Goal: Transaction & Acquisition: Obtain resource

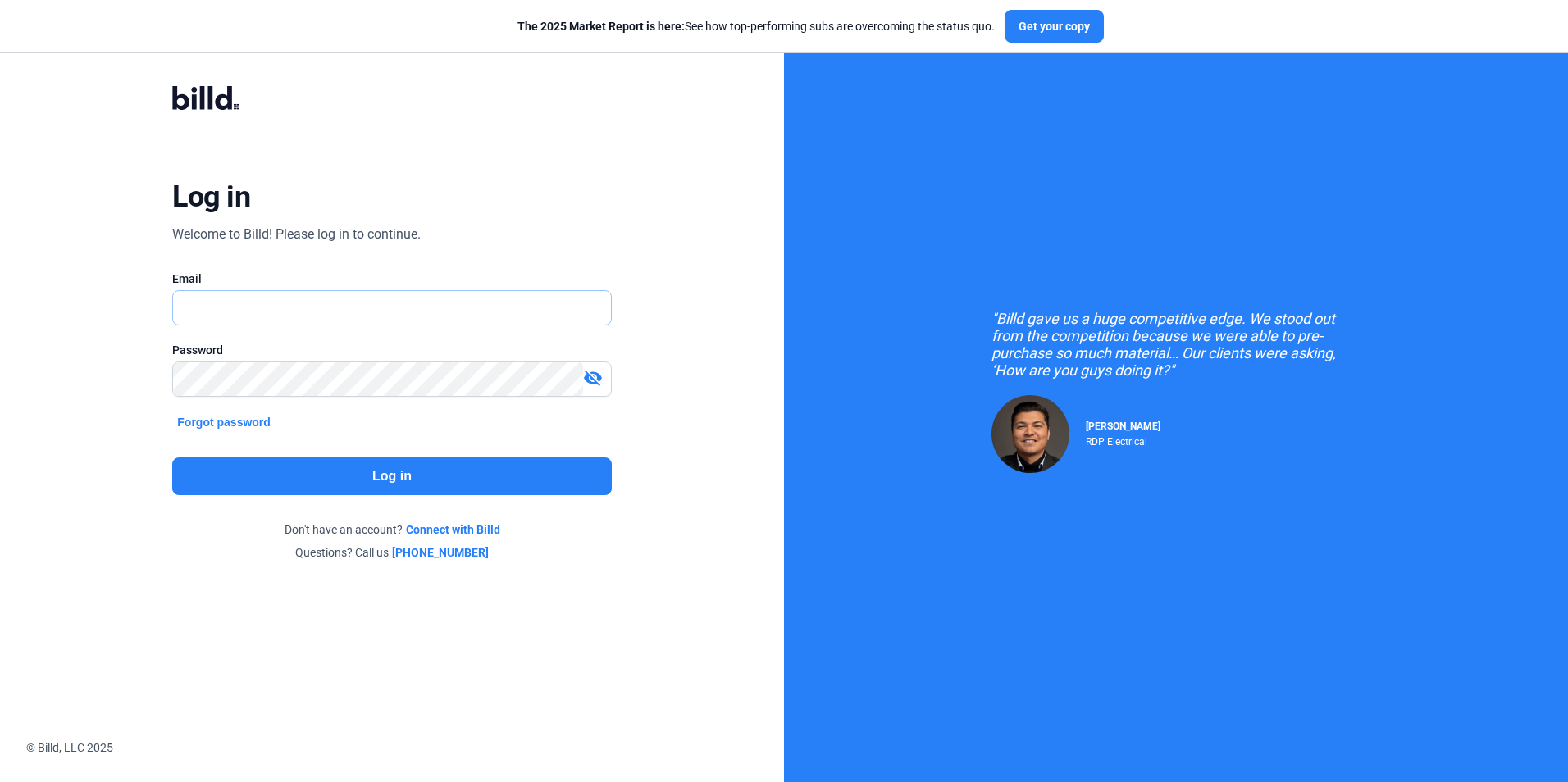
type input "[PERSON_NAME][EMAIL_ADDRESS][DOMAIN_NAME]"
click at [505, 210] on div "Log in Welcome to Billd! Please log in to continue. Email [PERSON_NAME][EMAIL_A…" at bounding box center [391, 324] width 564 height 537
click at [425, 484] on button "Log in" at bounding box center [391, 476] width 439 height 37
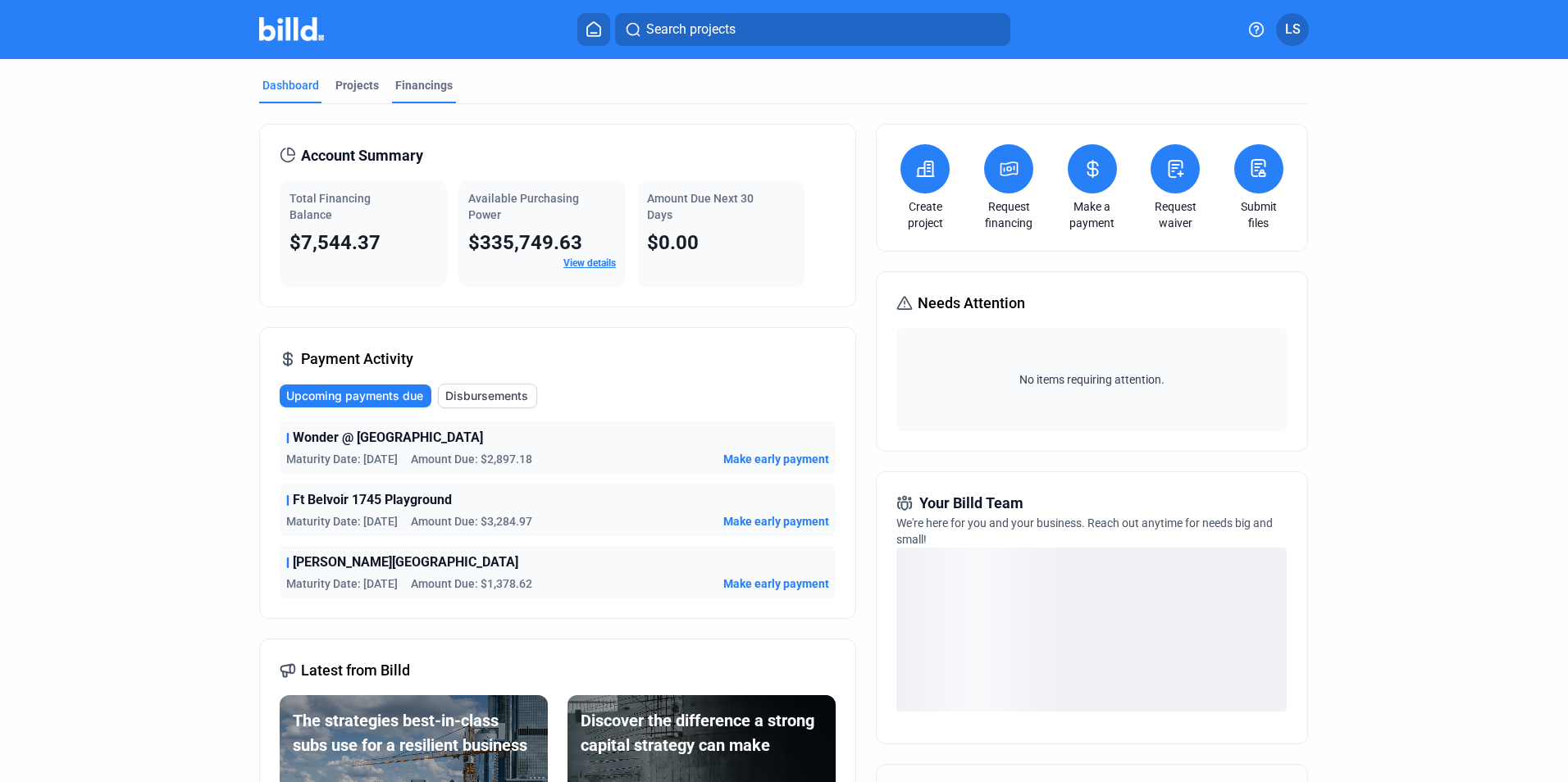
click at [414, 87] on div "Financings" at bounding box center [423, 85] width 57 height 17
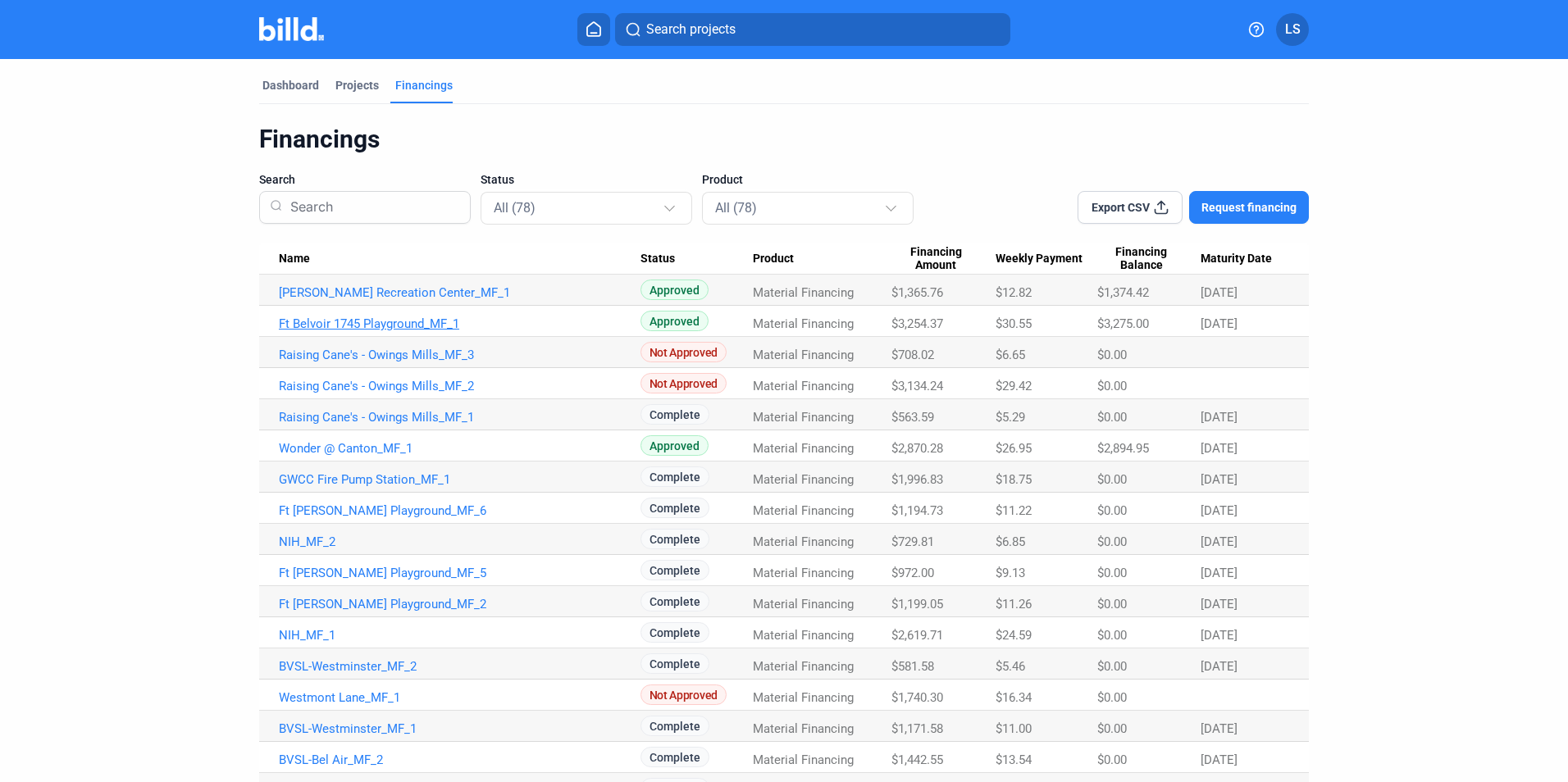
click at [407, 327] on link "Ft Belvoir 1745 Playground_MF_1" at bounding box center [459, 324] width 362 height 15
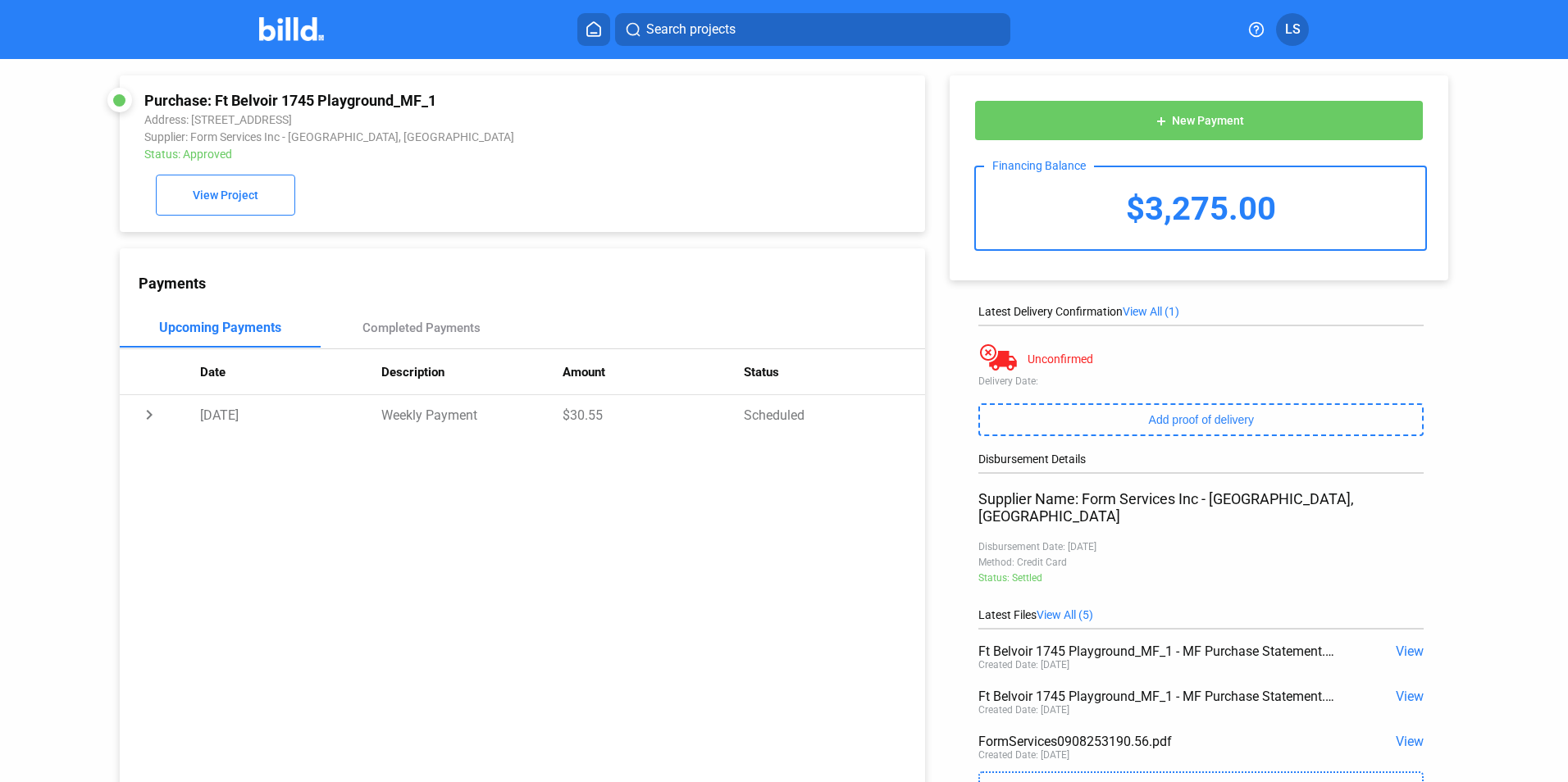
click at [600, 28] on icon at bounding box center [594, 29] width 17 height 16
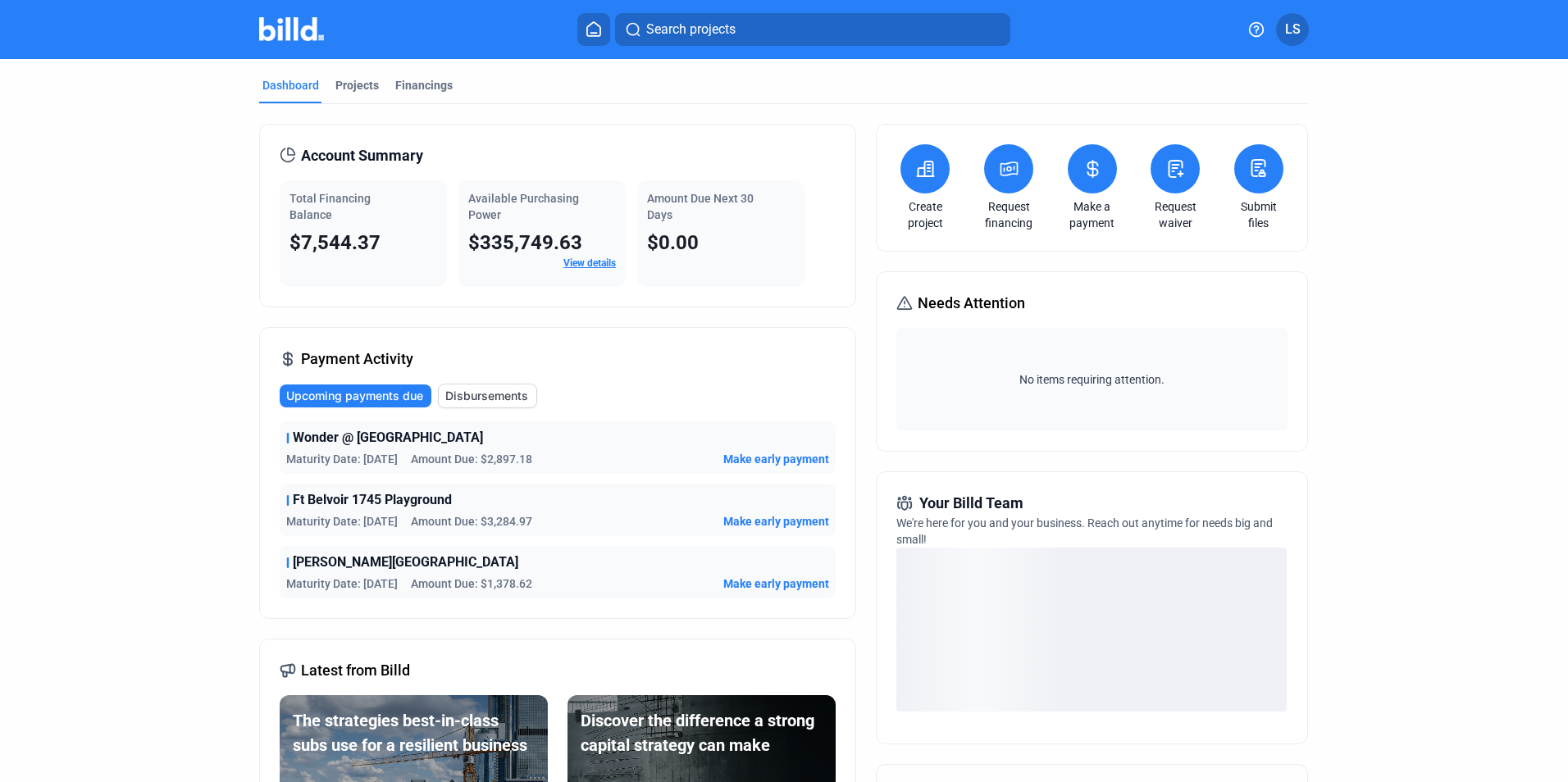
click at [1012, 180] on button at bounding box center [1009, 168] width 50 height 50
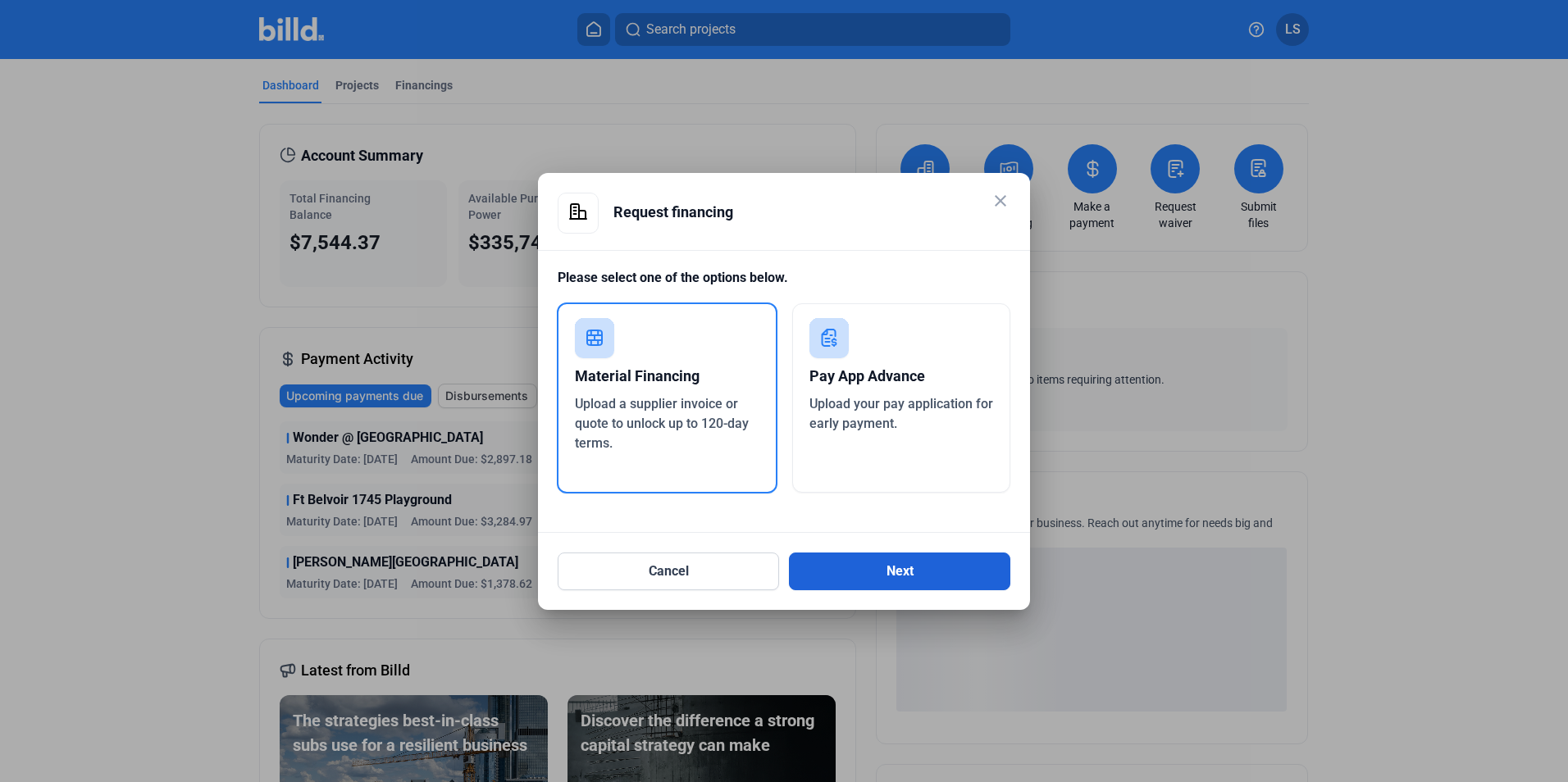
click at [906, 569] on button "Next" at bounding box center [899, 572] width 222 height 37
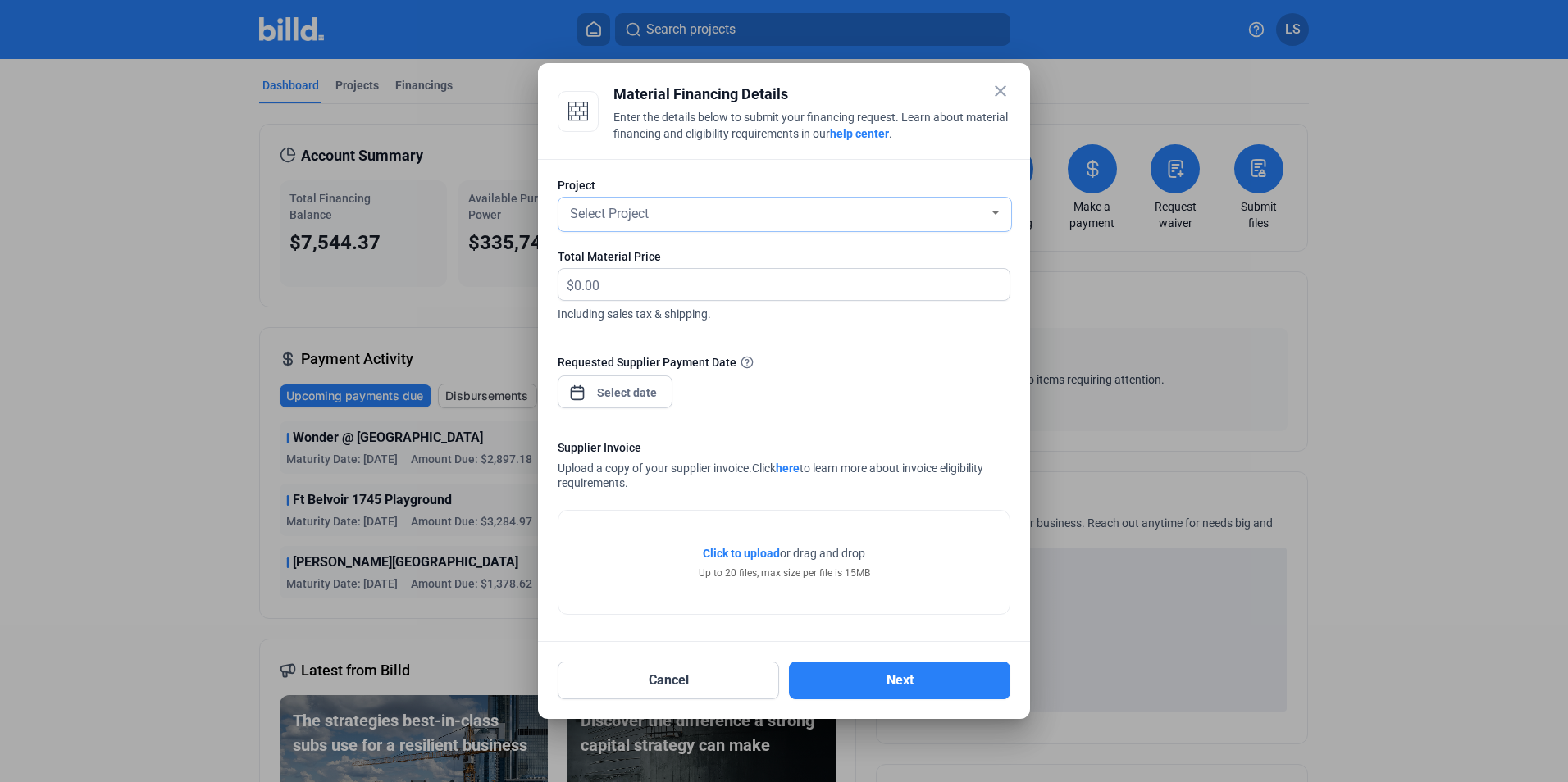
click at [672, 215] on div "Select Project" at bounding box center [777, 212] width 422 height 23
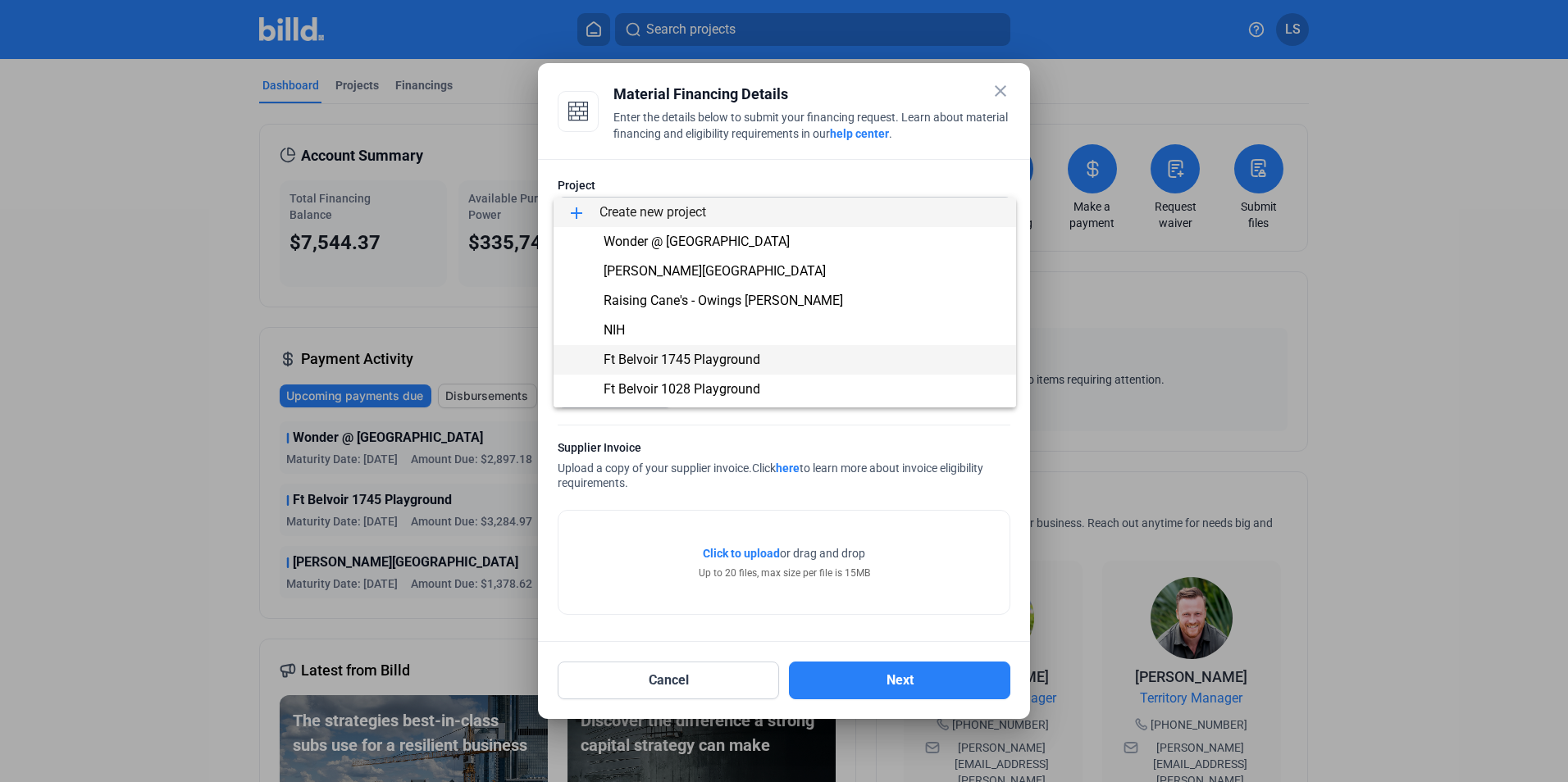
click at [678, 362] on span "Ft Belvoir 1745 Playground" at bounding box center [681, 359] width 156 height 16
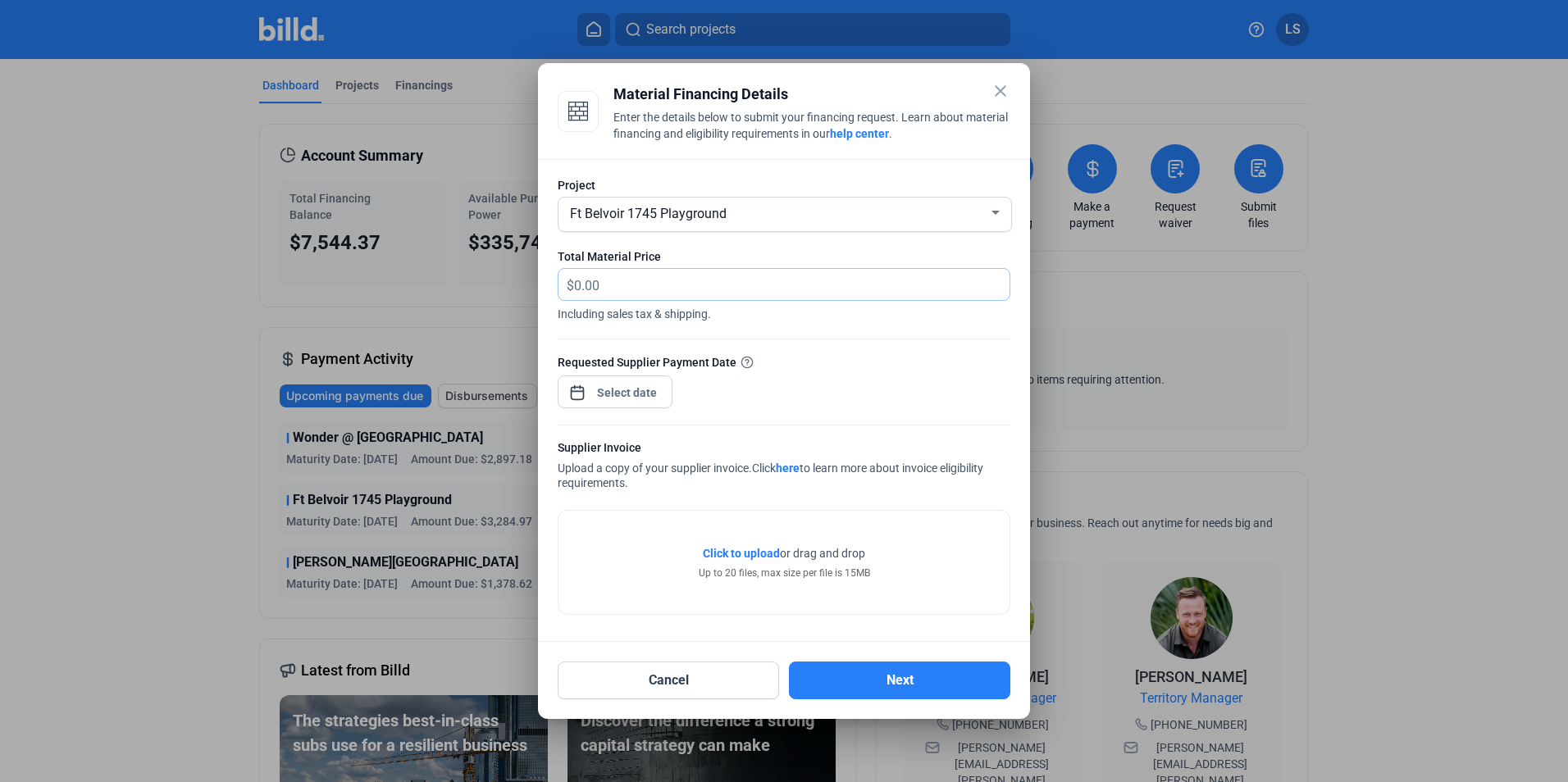
click at [661, 289] on input "text" at bounding box center [791, 284] width 435 height 32
type input "10,171.01"
click at [875, 368] on div "Requested Supplier Payment Date" at bounding box center [784, 362] width 453 height 17
click at [623, 390] on div "close Material Financing Details Enter the details below to submit your financi…" at bounding box center [784, 391] width 1568 height 782
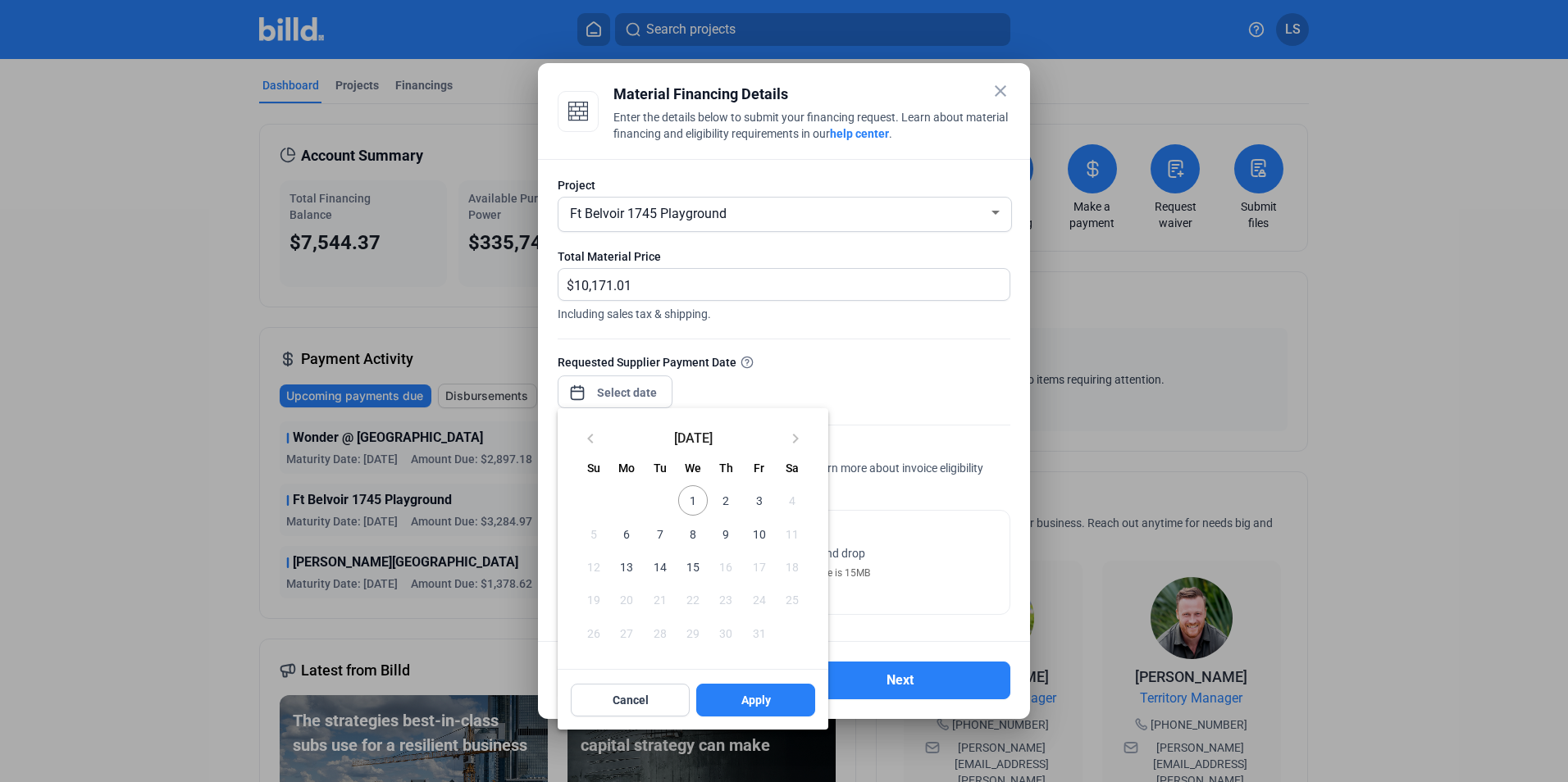
click at [693, 499] on span "1" at bounding box center [693, 500] width 30 height 30
click at [733, 697] on button "Apply" at bounding box center [755, 700] width 119 height 33
type input "[DATE]"
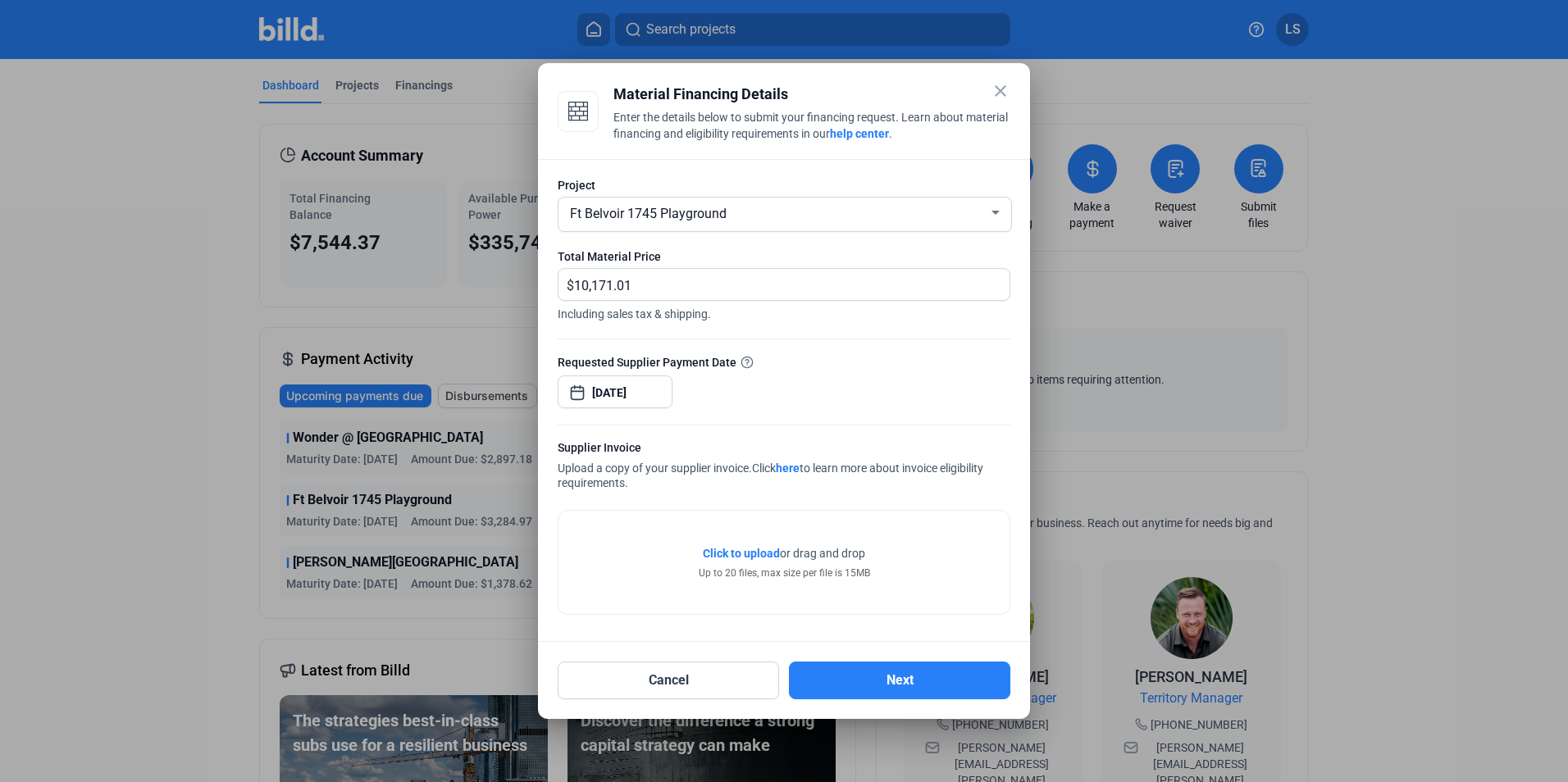
click at [741, 557] on span "Click to upload" at bounding box center [741, 554] width 77 height 13
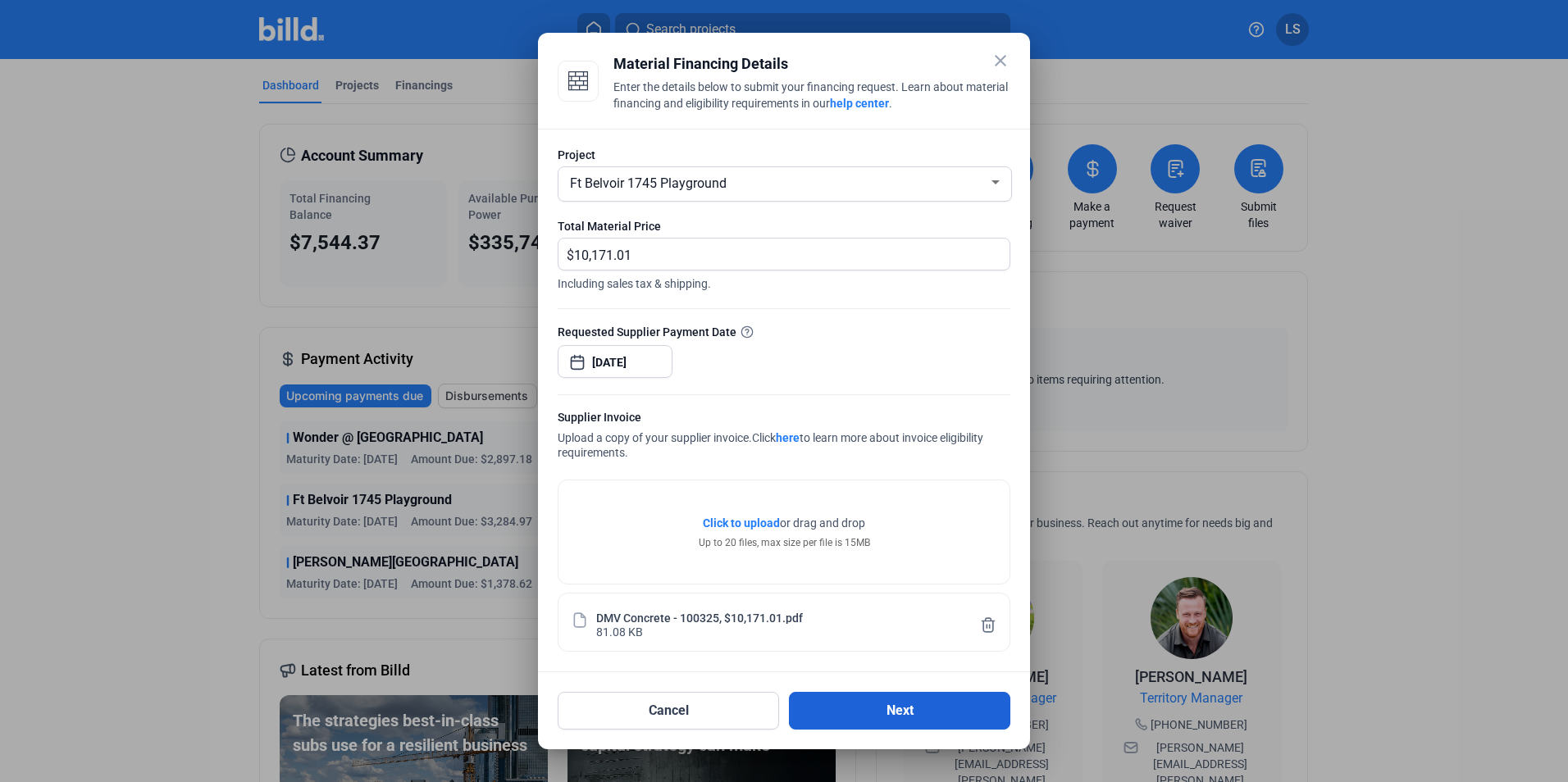
click at [902, 714] on button "Next" at bounding box center [899, 711] width 222 height 37
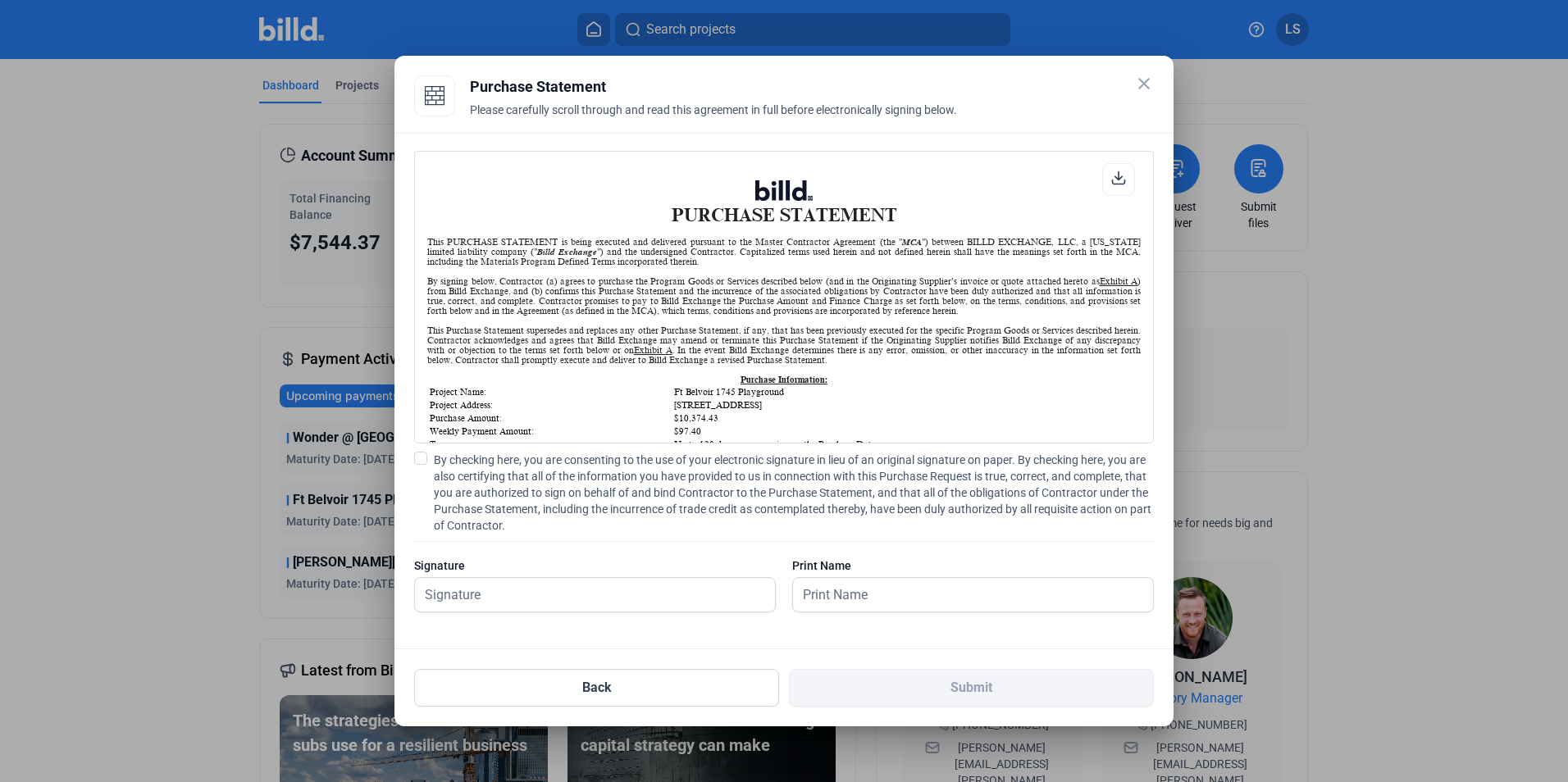
click at [417, 457] on span at bounding box center [421, 458] width 13 height 13
click at [0, 0] on input "By checking here, you are consenting to the use of your electronic signature in…" at bounding box center [0, 0] width 0 height 0
click at [529, 597] on input "text" at bounding box center [594, 595] width 360 height 34
type input "[PERSON_NAME]"
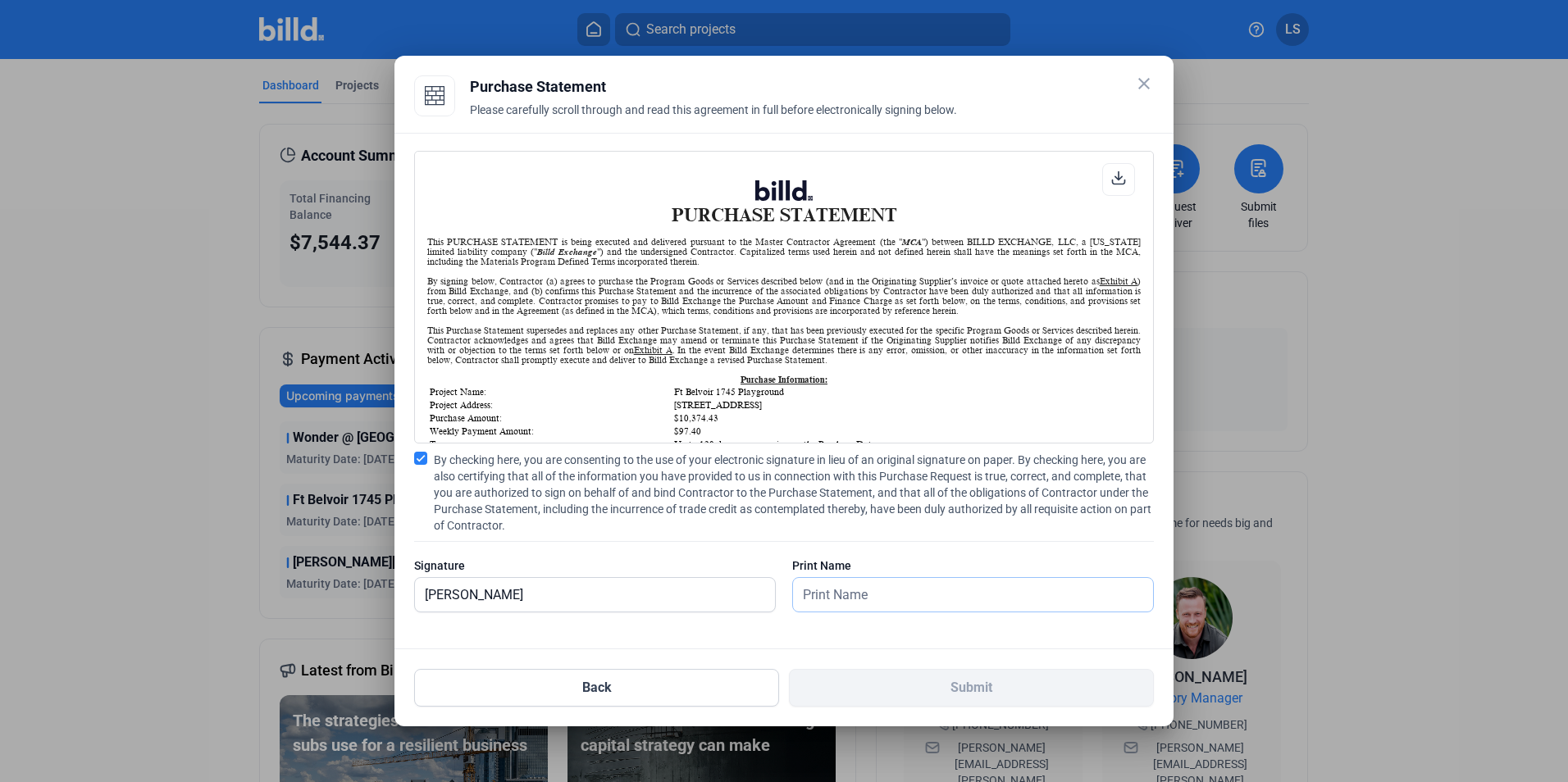
type input "[PERSON_NAME]"
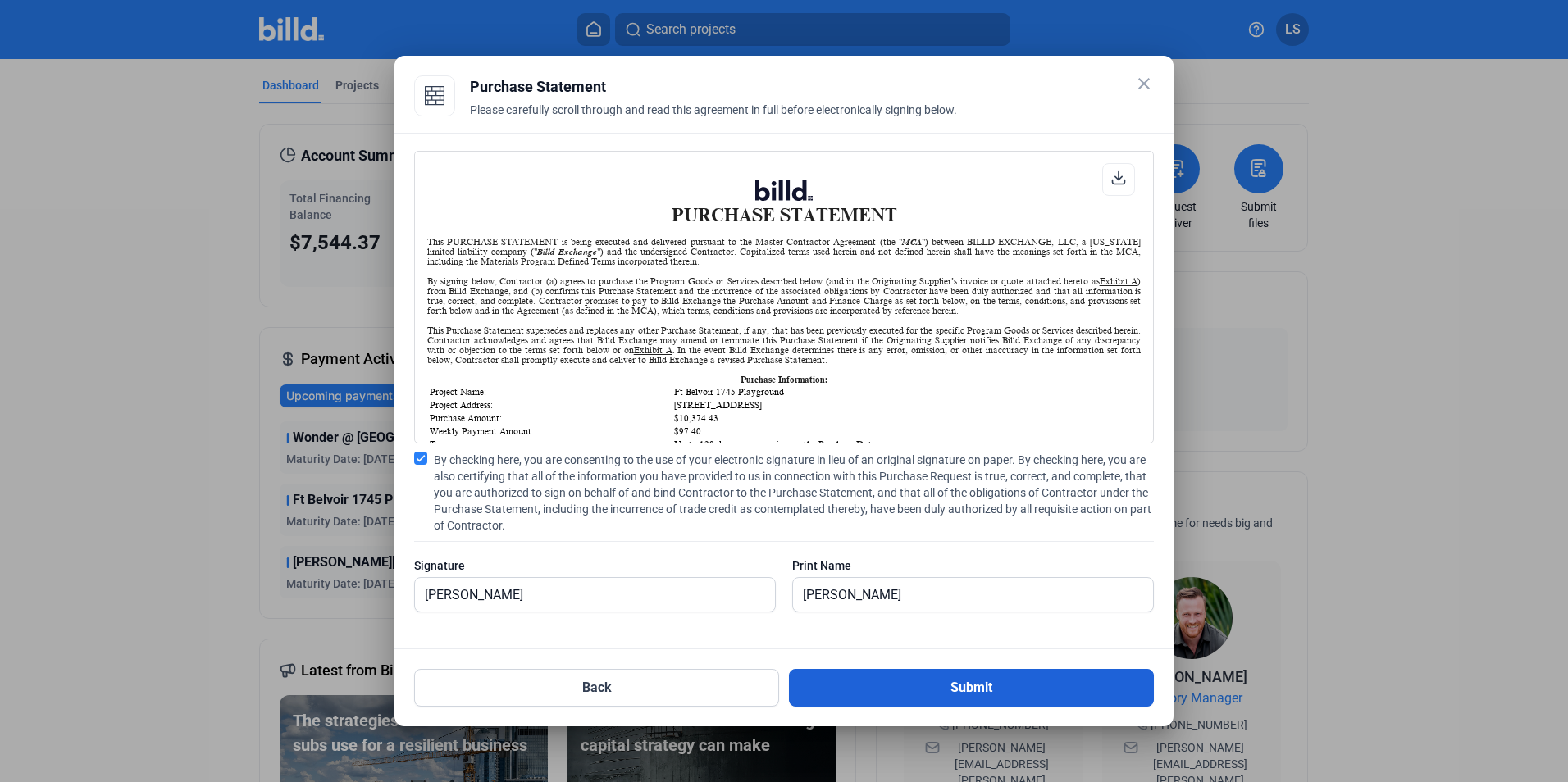
click at [946, 689] on button "Submit" at bounding box center [971, 688] width 365 height 37
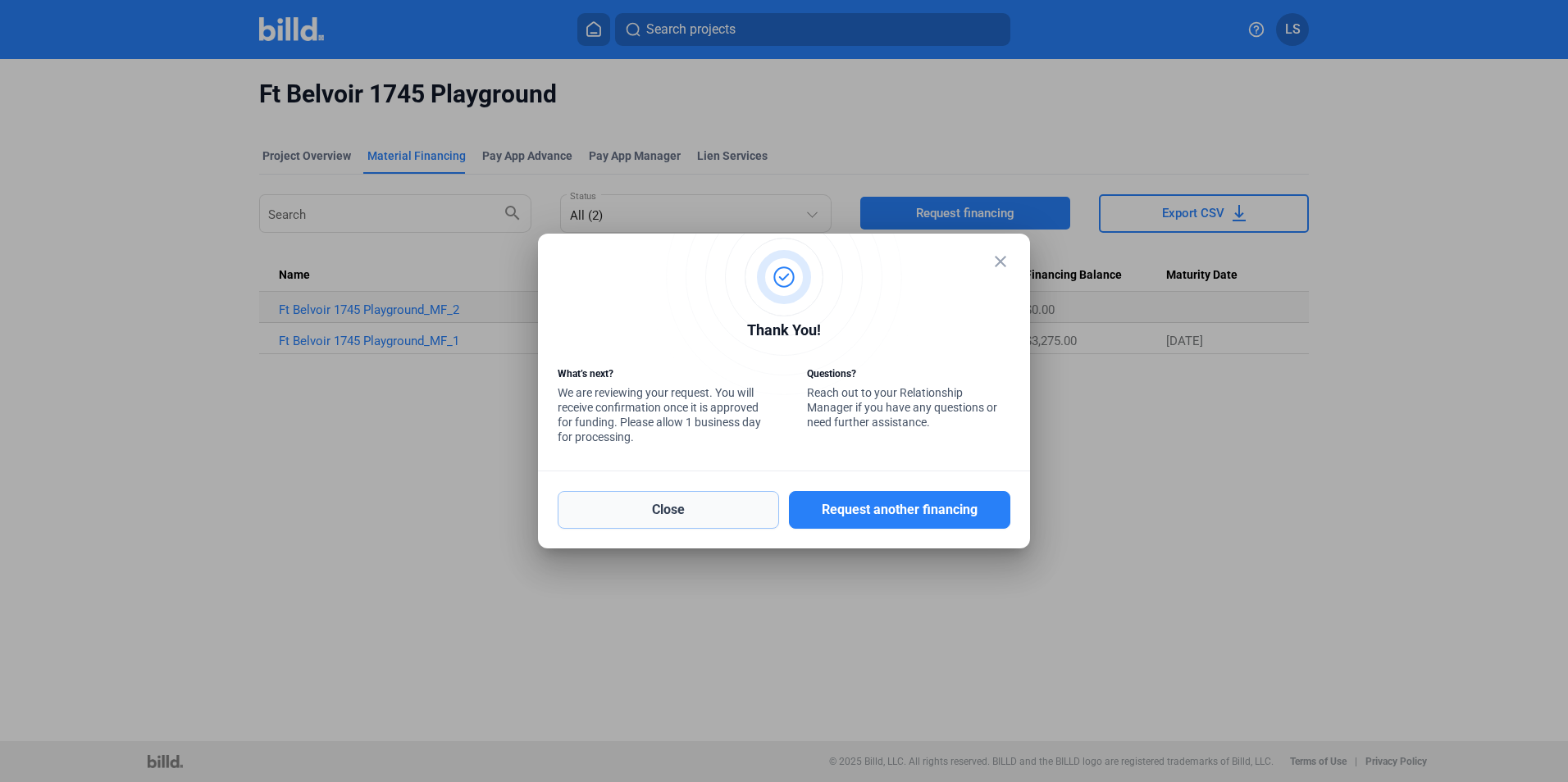
click at [702, 508] on button "Close" at bounding box center [668, 510] width 222 height 37
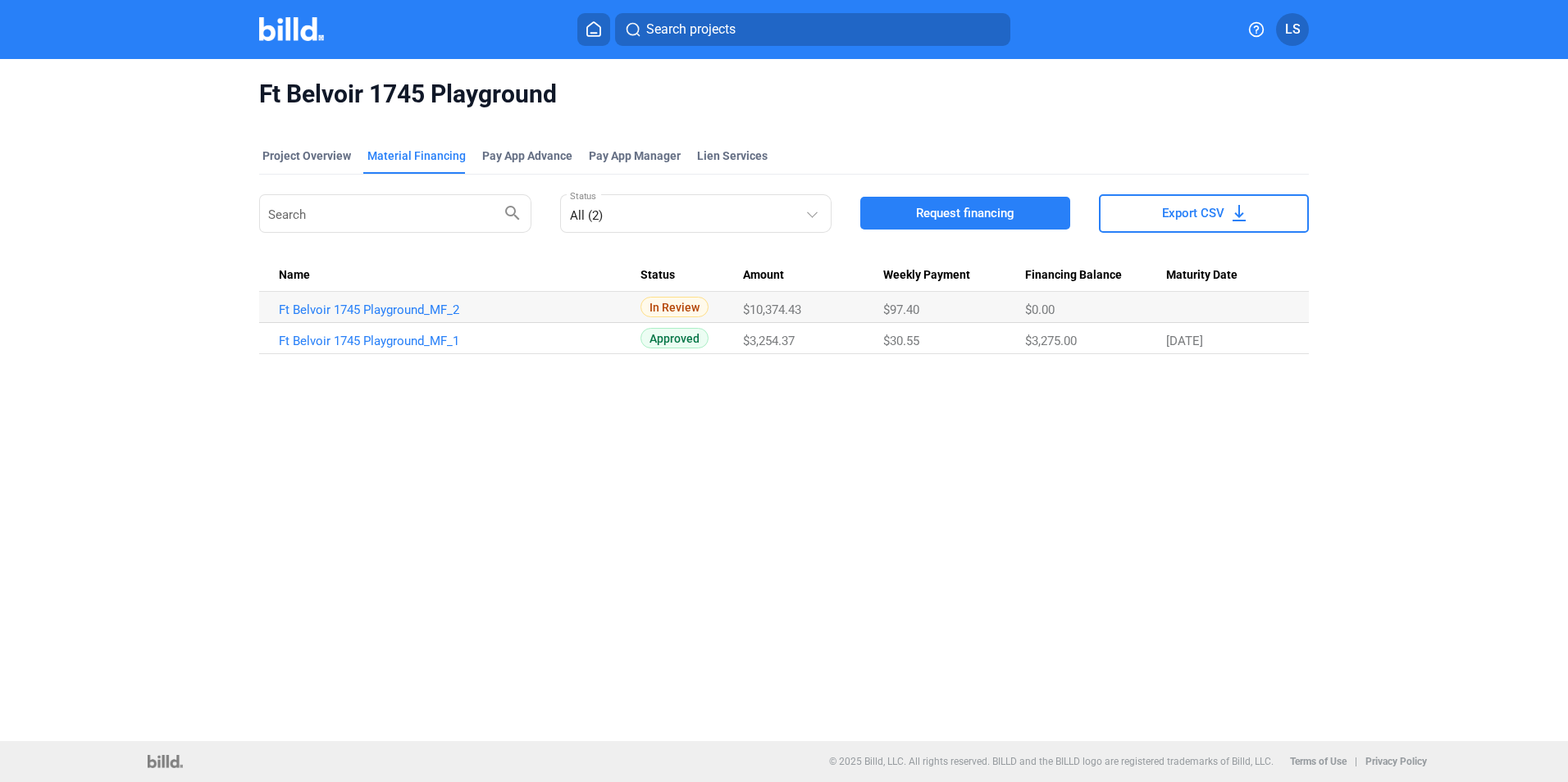
click at [592, 23] on icon at bounding box center [594, 29] width 13 height 14
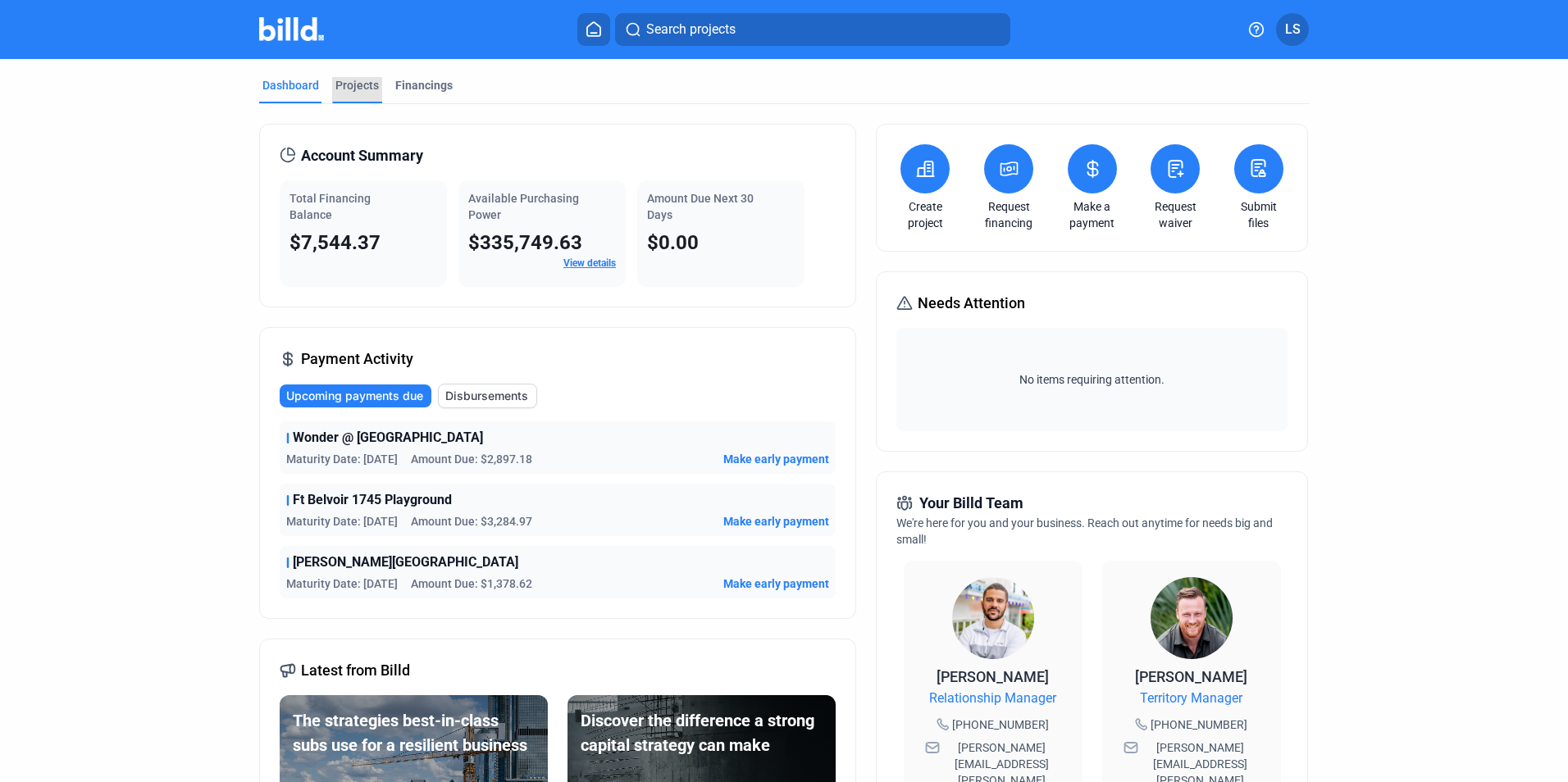
click at [348, 90] on div "Projects" at bounding box center [356, 85] width 43 height 17
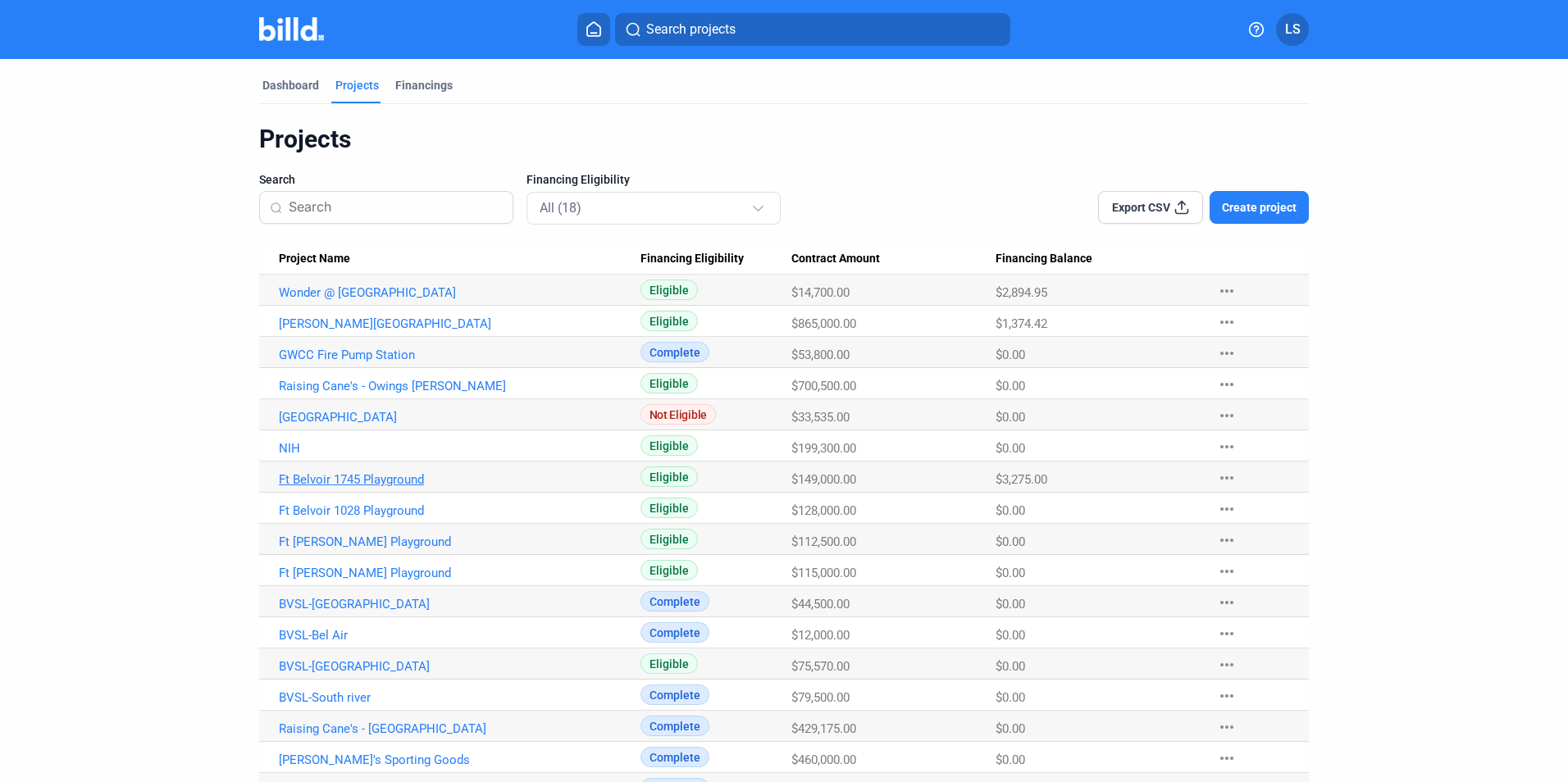
click at [359, 482] on link "Ft Belvoir 1745 Playground" at bounding box center [459, 480] width 362 height 15
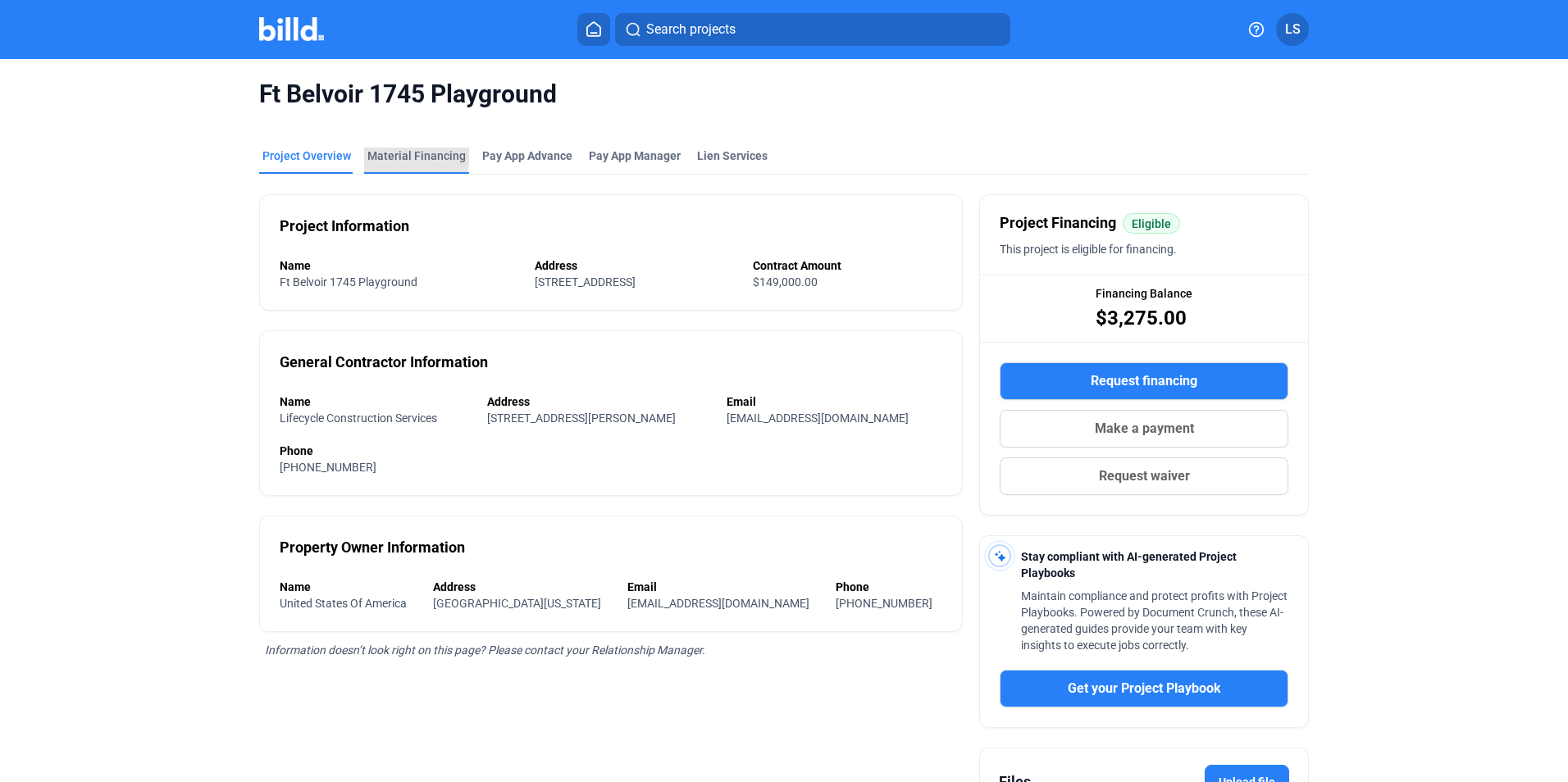
click at [402, 155] on div "Material Financing" at bounding box center [416, 156] width 98 height 17
